Goal: Obtain resource: Download file/media

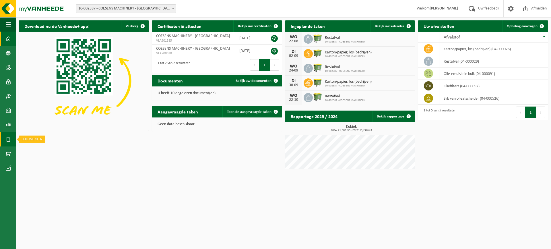
click at [9, 136] on span at bounding box center [8, 139] width 5 height 14
click at [42, 139] on span "Facturen" at bounding box center [40, 139] width 15 height 11
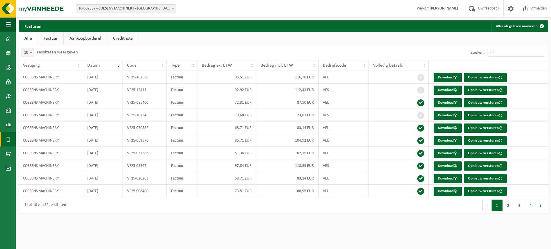
click at [259, 230] on html "Vestiging: 10-902387 - COESENS MACHINERY - [GEOGRAPHIC_DATA] 10-902387 - COESEN…" at bounding box center [275, 124] width 551 height 249
click at [303, 233] on html "Vestiging: 10-902387 - COESENS MACHINERY - [GEOGRAPHIC_DATA] 10-902387 - COESEN…" at bounding box center [275, 124] width 551 height 249
click at [450, 90] on link "Download" at bounding box center [447, 89] width 28 height 9
click at [442, 78] on link "Download" at bounding box center [447, 77] width 28 height 9
